Goal: Check status: Check status

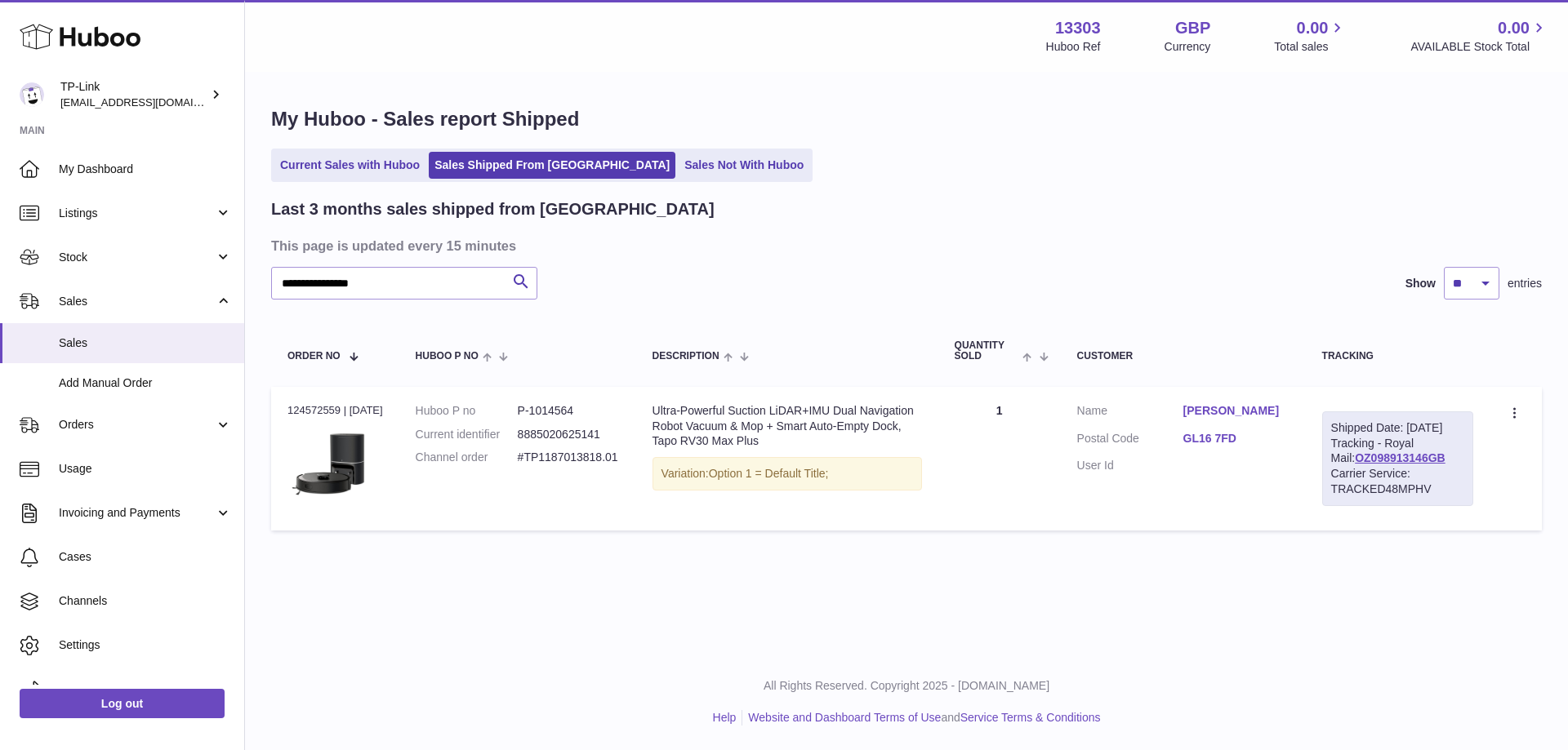
drag, startPoint x: 1338, startPoint y: 471, endPoint x: 1464, endPoint y: 469, distance: 126.0
click at [1464, 469] on div "Shipped Date: [DATE] Tracking - Royal Mail: OZ098913146GB Carrier Service: TRAC…" at bounding box center [1398, 459] width 151 height 94
copy link "OZ098913146GB"
click at [1217, 474] on dl "Customer Name [PERSON_NAME] Postal Code GL16 7FD User Id" at bounding box center [1183, 443] width 213 height 79
drag, startPoint x: 1340, startPoint y: 471, endPoint x: 1470, endPoint y: 471, distance: 130.0
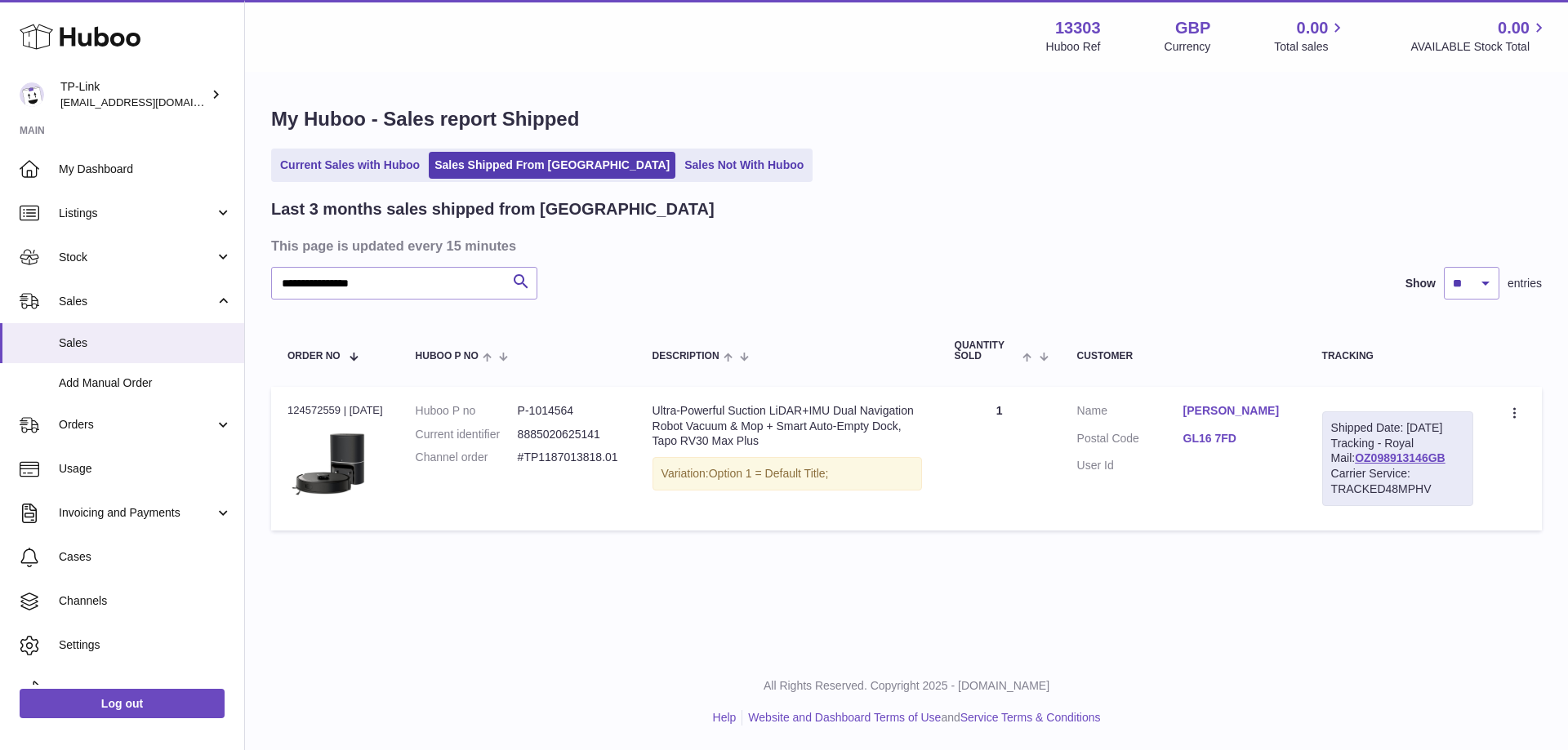
click at [1470, 471] on div "Shipped Date: [DATE] Tracking - Royal Mail: OZ098913146GB Carrier Service: TRAC…" at bounding box center [1398, 459] width 151 height 94
copy link "OZ098913146GB"
click at [1303, 512] on td "Customer Name [PERSON_NAME] Postal Code GL16 7FD User Id" at bounding box center [1183, 459] width 245 height 144
drag, startPoint x: 1337, startPoint y: 449, endPoint x: 1458, endPoint y: 474, distance: 123.6
click at [1458, 474] on div "Shipped Date: [DATE] Tracking - Royal Mail: OZ098913146GB Carrier Service: TRAC…" at bounding box center [1398, 459] width 151 height 94
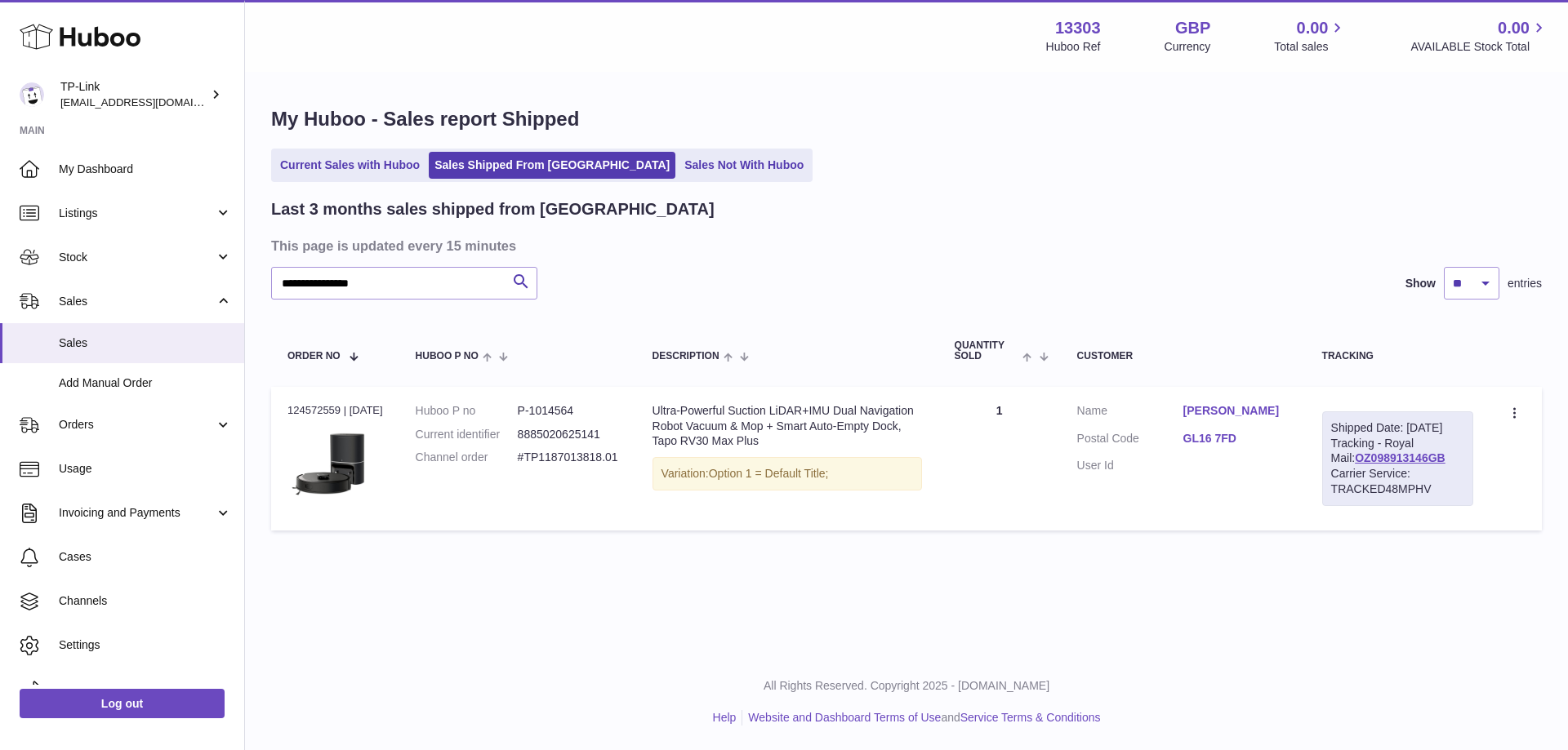
click at [1280, 442] on link "GL16 7FD" at bounding box center [1236, 438] width 106 height 15
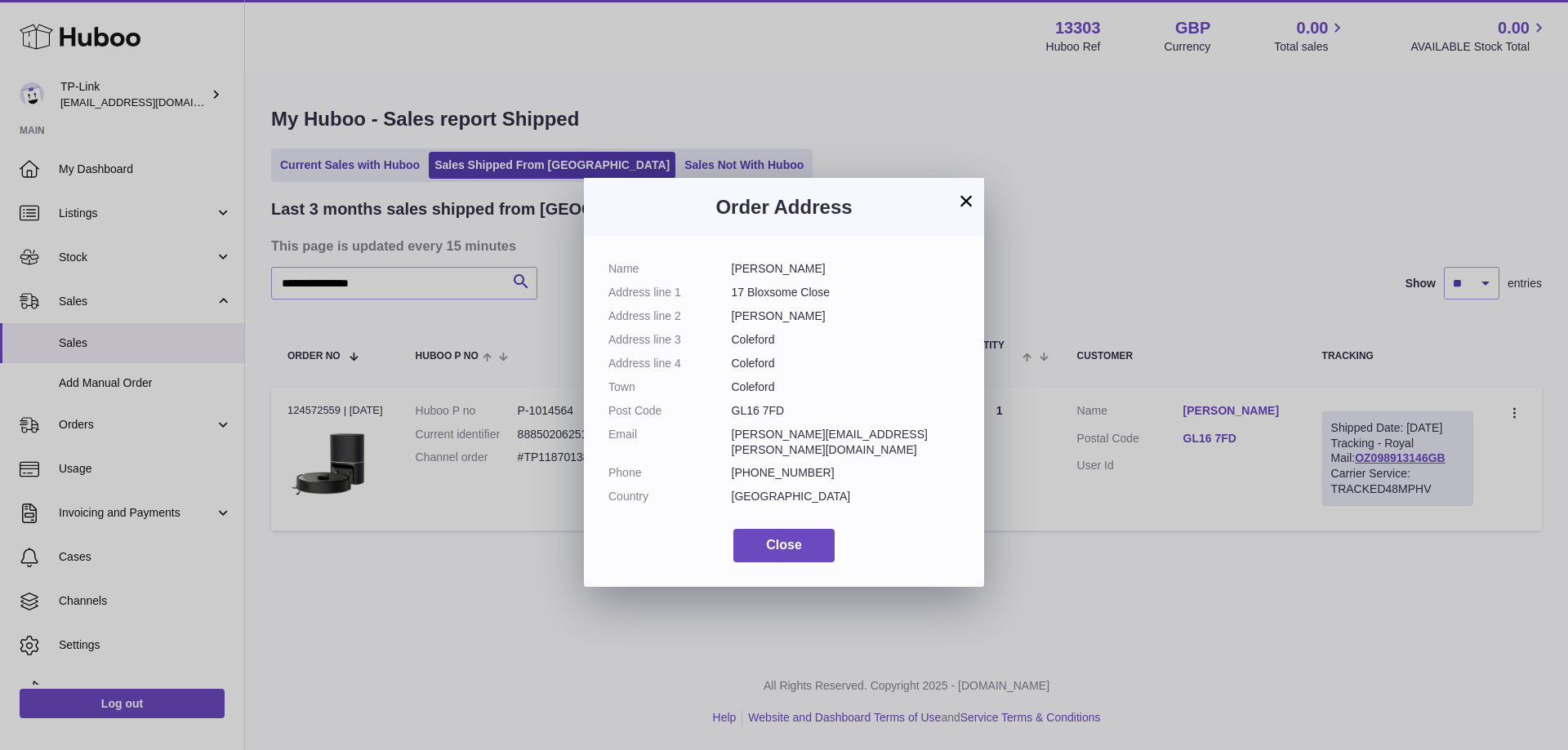
click at [965, 211] on button "×" at bounding box center [966, 200] width 20 height 20
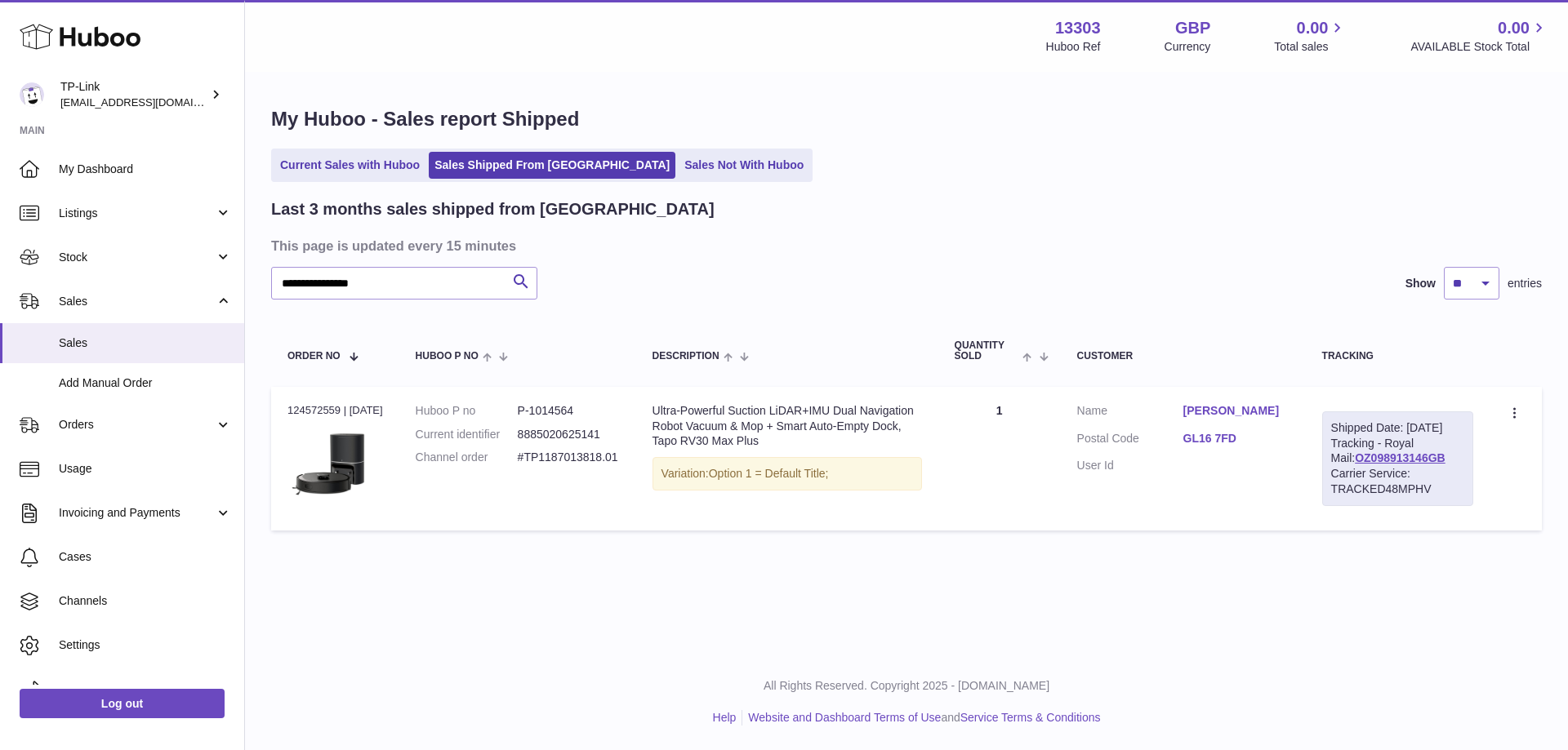
click at [1306, 338] on th "Customer" at bounding box center [1183, 350] width 245 height 54
drag, startPoint x: 1335, startPoint y: 415, endPoint x: 1452, endPoint y: 476, distance: 131.9
click at [1452, 476] on td "Shipped Date: [DATE] Tracking - Royal Mail: OZ098913146GB Carrier Service: TRAC…" at bounding box center [1398, 459] width 183 height 144
copy div "Shipped Date: [DATE] Tracking - Royal Mail: OZ098913146GB"
